Goal: Communication & Community: Answer question/provide support

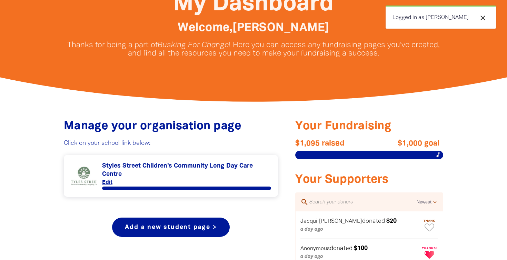
scroll to position [202, 0]
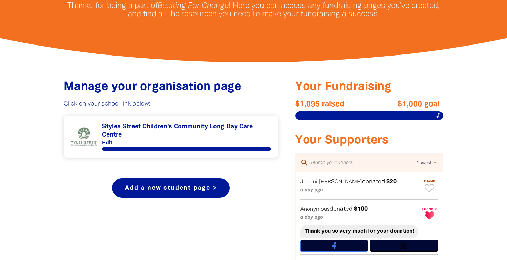
click at [158, 142] on link "Link to Styles Street Children’s Community Long Day Care Centre" at bounding box center [171, 136] width 200 height 28
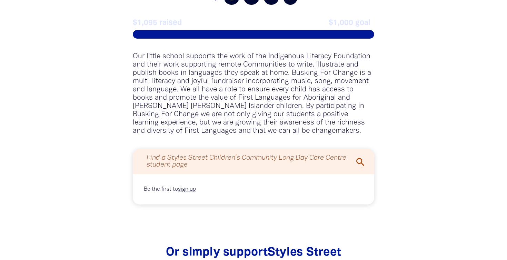
scroll to position [683, 0]
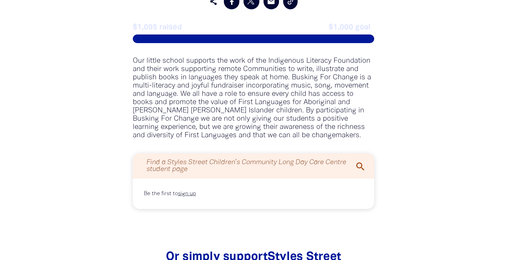
click at [265, 38] on span at bounding box center [254, 39] width 242 height 9
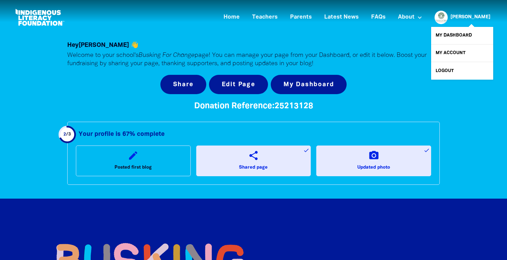
scroll to position [0, 0]
click at [451, 37] on link "My Dashboard" at bounding box center [462, 35] width 62 height 17
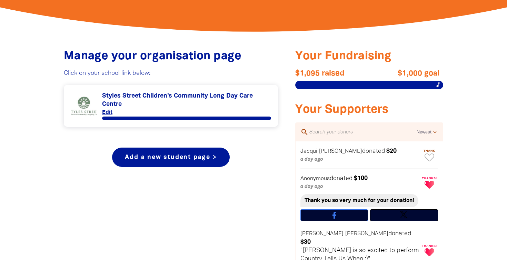
scroll to position [234, 0]
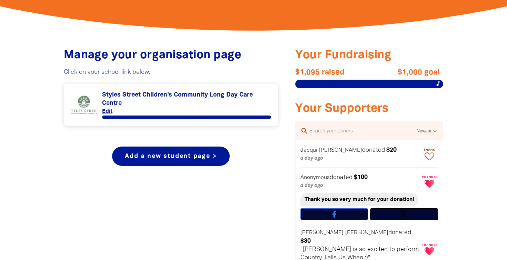
click at [429, 153] on icon "Paginated content" at bounding box center [430, 157] width 10 height 8
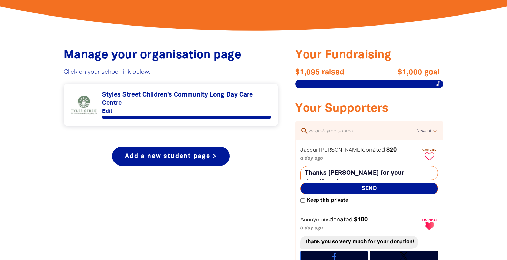
type textarea "Thanks [PERSON_NAME] for your donation : )"
click at [352, 184] on span "Send" at bounding box center [370, 189] width 138 height 12
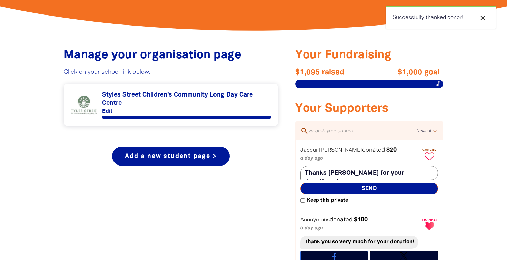
click at [485, 16] on icon "close" at bounding box center [483, 18] width 8 height 8
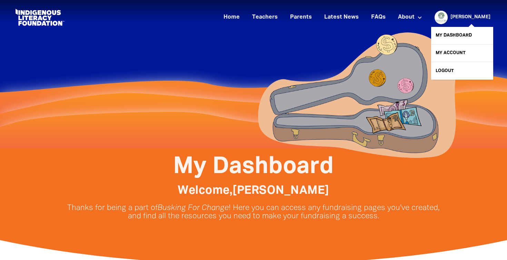
scroll to position [0, 0]
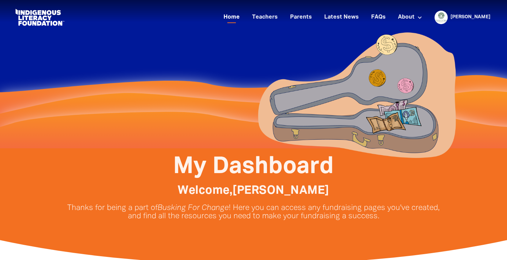
click at [244, 17] on link "Home" at bounding box center [231, 17] width 24 height 11
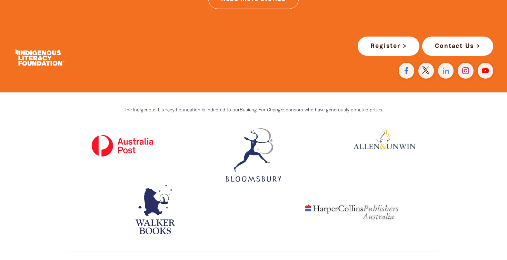
scroll to position [1944, 0]
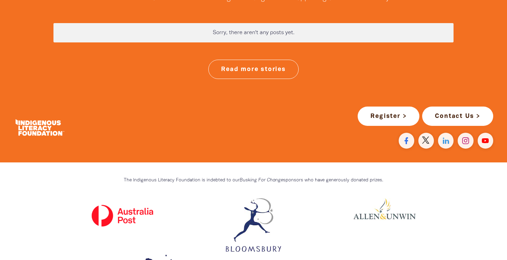
scroll to position [1839, 0]
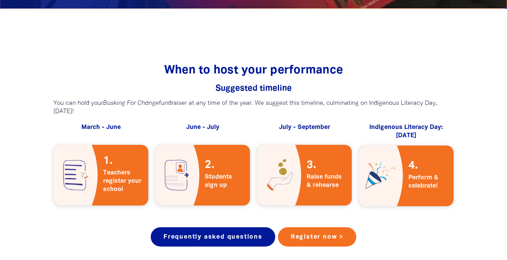
scroll to position [1179, 0]
